Goal: Information Seeking & Learning: Learn about a topic

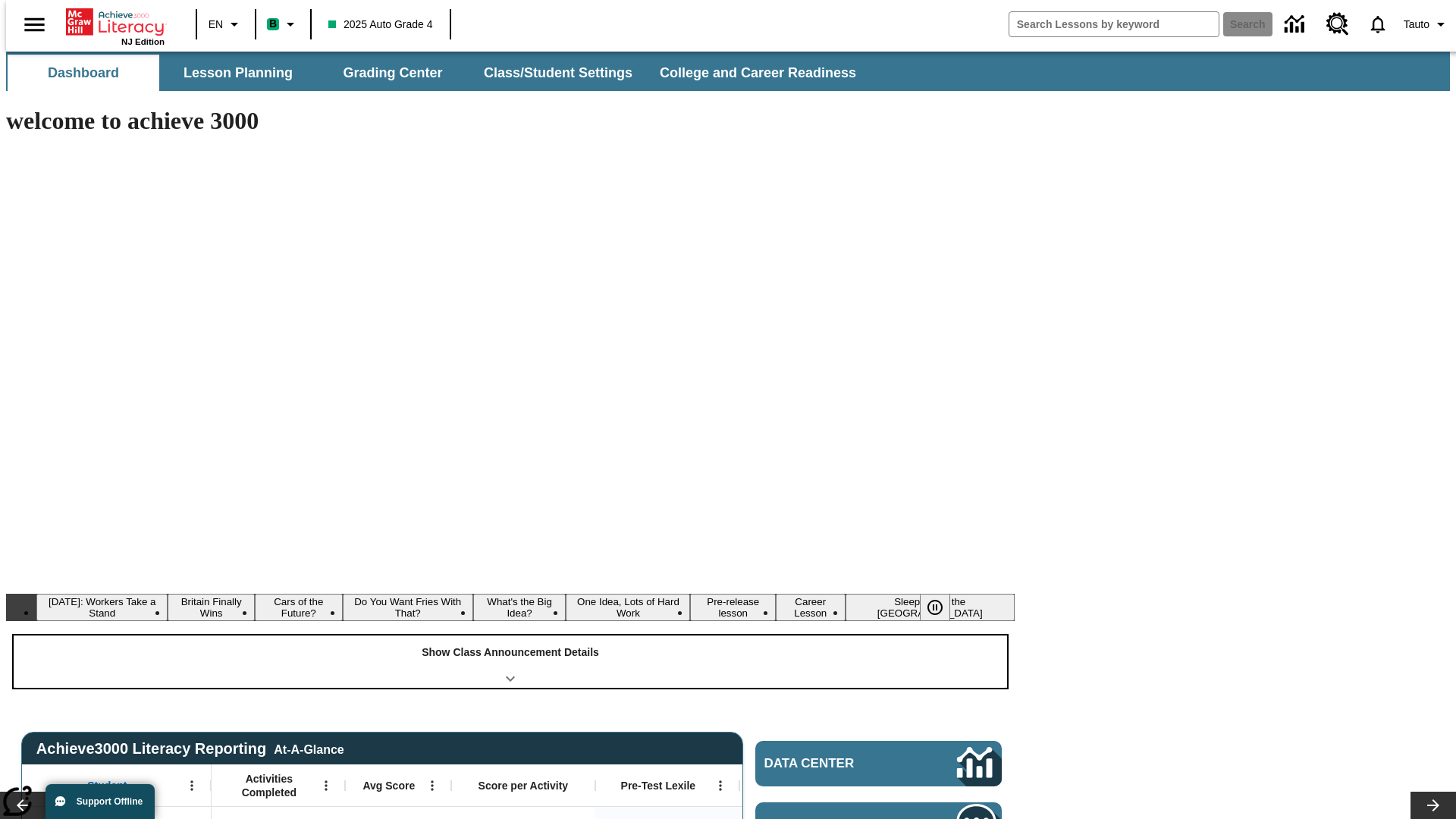
click at [511, 635] on div "Show Class Announcement Details" at bounding box center [510, 662] width 993 height 52
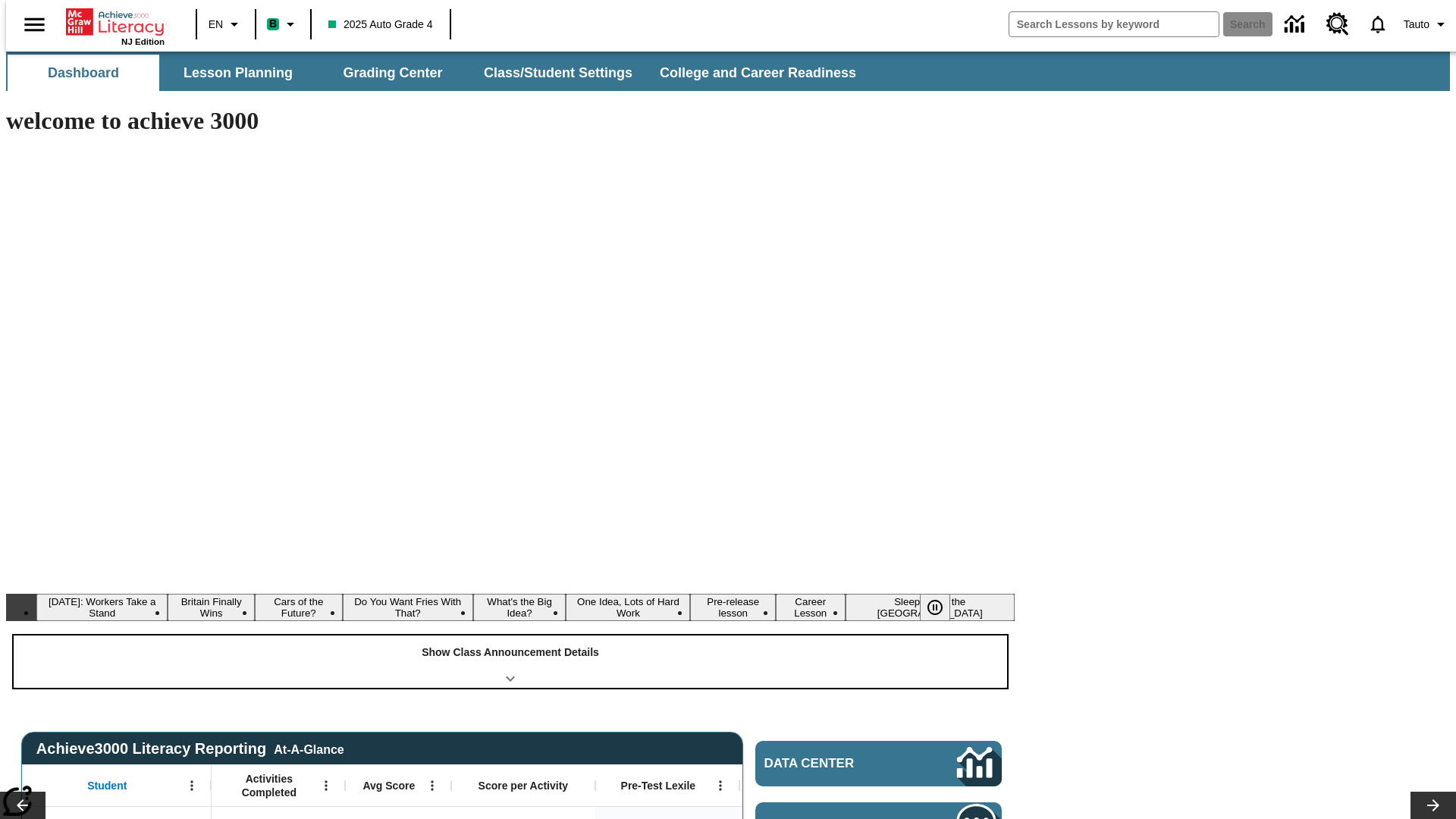
click at [511, 635] on div "Show Class Announcement Details" at bounding box center [510, 662] width 993 height 52
